Goal: Understand process/instructions

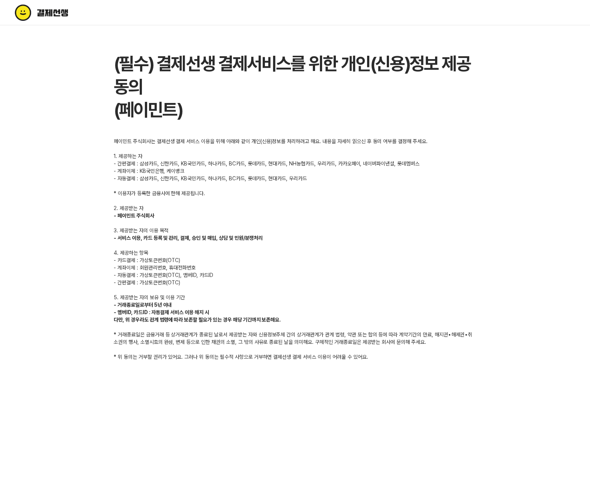
click at [209, 178] on div "페이민트 주식회사는 결제선생 결제 서비스 이용을 위해 아래와 같이 개인(신용)정보를 처리하려고 해요. 내용을 자세히 읽으신 후 동의 여부를 결…" at bounding box center [295, 249] width 363 height 223
drag, startPoint x: 288, startPoint y: 164, endPoint x: 173, endPoint y: 161, distance: 114.9
click at [174, 160] on div "페이민트 주식회사는 결제선생 결제 서비스 이용을 위해 아래와 같이 개인(신용)정보를 처리하려고 해요. 내용을 자세히 읽으신 후 동의 여부를 결…" at bounding box center [295, 249] width 363 height 223
click at [173, 161] on div "페이민트 주식회사는 결제선생 결제 서비스 이용을 위해 아래와 같이 개인(신용)정보를 처리하려고 해요. 내용을 자세히 읽으신 후 동의 여부를 결…" at bounding box center [295, 249] width 363 height 223
drag, startPoint x: 165, startPoint y: 176, endPoint x: 295, endPoint y: 175, distance: 129.4
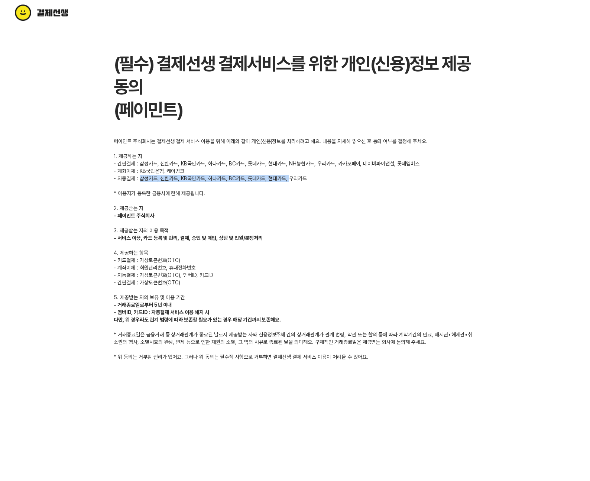
click at [292, 176] on div "페이민트 주식회사는 결제선생 결제 서비스 이용을 위해 아래와 같이 개인(신용)정보를 처리하려고 해요. 내용을 자세히 읽으신 후 동의 여부를 결…" at bounding box center [295, 249] width 363 height 223
click at [295, 175] on div "페이민트 주식회사는 결제선생 결제 서비스 이용을 위해 아래와 같이 개인(신용)정보를 처리하려고 해요. 내용을 자세히 읽으신 후 동의 여부를 결…" at bounding box center [295, 249] width 363 height 223
drag, startPoint x: 274, startPoint y: 177, endPoint x: 165, endPoint y: 177, distance: 109.3
click at [169, 177] on div "페이민트 주식회사는 결제선생 결제 서비스 이용을 위해 아래와 같이 개인(신용)정보를 처리하려고 해요. 내용을 자세히 읽으신 후 동의 여부를 결…" at bounding box center [295, 249] width 363 height 223
click at [165, 177] on div "페이민트 주식회사는 결제선생 결제 서비스 이용을 위해 아래와 같이 개인(신용)정보를 처리하려고 해요. 내용을 자세히 읽으신 후 동의 여부를 결…" at bounding box center [295, 249] width 363 height 223
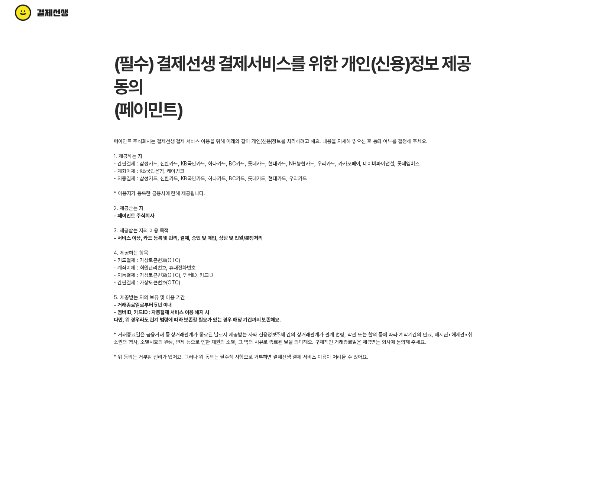
click at [241, 109] on h1 "(필수) 결제선생 결제서비스를 위한 개인(신용)정보 제공 동의 (페이민트)" at bounding box center [295, 86] width 363 height 69
click at [265, 92] on h1 "(필수) 결제선생 결제서비스를 위한 개인(신용)정보 제공 동의 (페이민트)" at bounding box center [295, 86] width 363 height 69
